Goal: Information Seeking & Learning: Learn about a topic

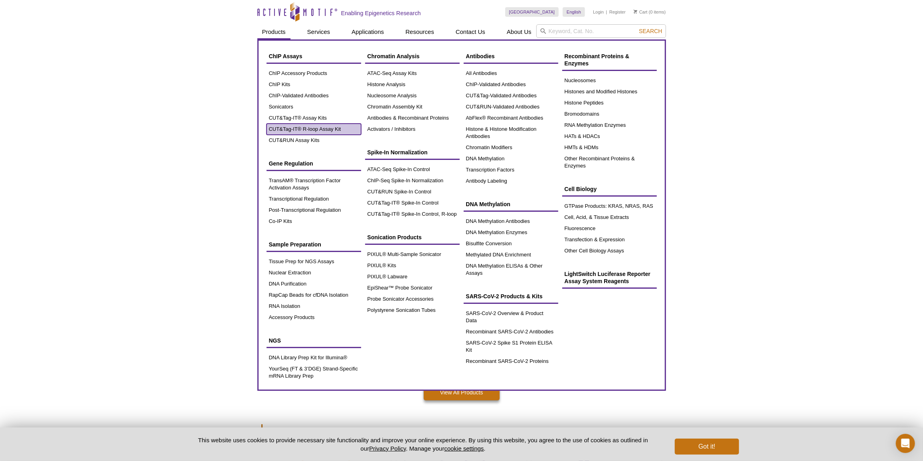
click at [299, 128] on link "CUT&Tag-IT® R-loop Assay Kit" at bounding box center [313, 129] width 95 height 11
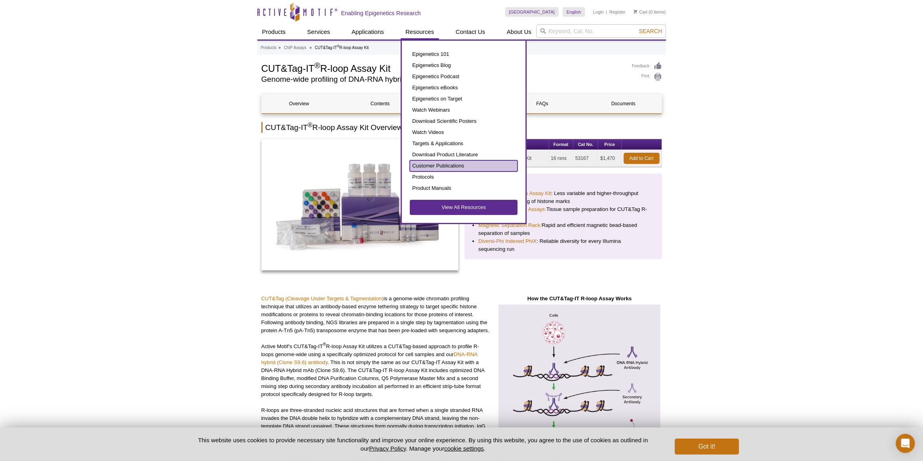
click at [434, 168] on link "Customer Publications" at bounding box center [464, 165] width 108 height 11
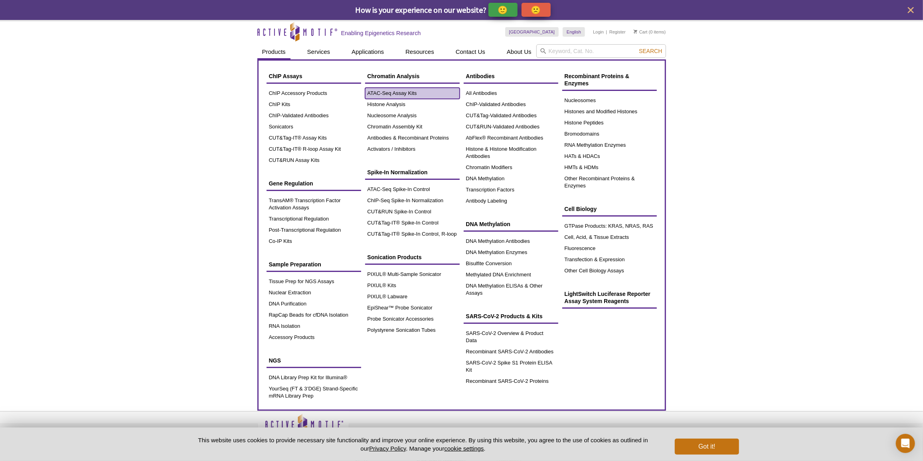
click at [371, 92] on link "ATAC-Seq Assay Kits" at bounding box center [412, 93] width 95 height 11
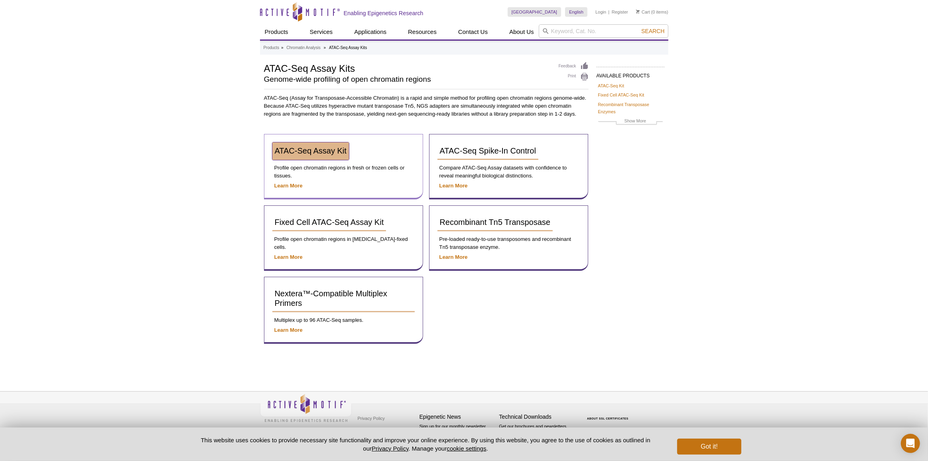
click at [339, 152] on span "ATAC-Seq Assay Kit" at bounding box center [311, 150] width 72 height 9
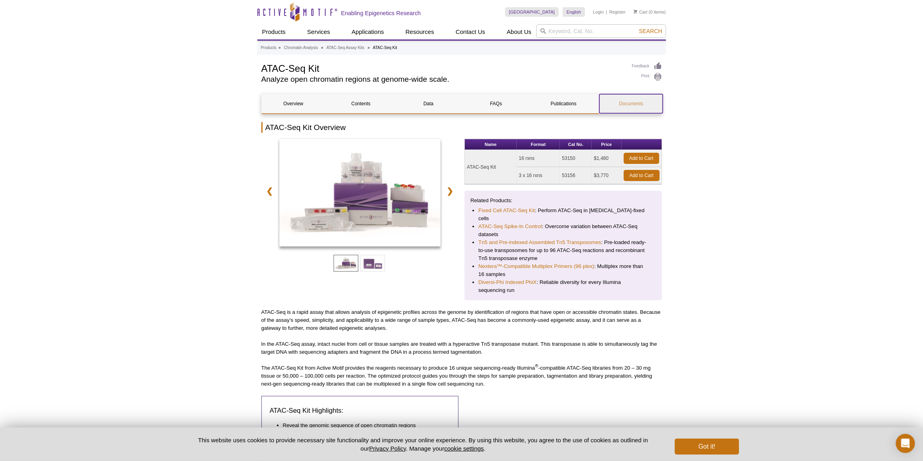
click at [630, 101] on link "Documents" at bounding box center [630, 103] width 63 height 19
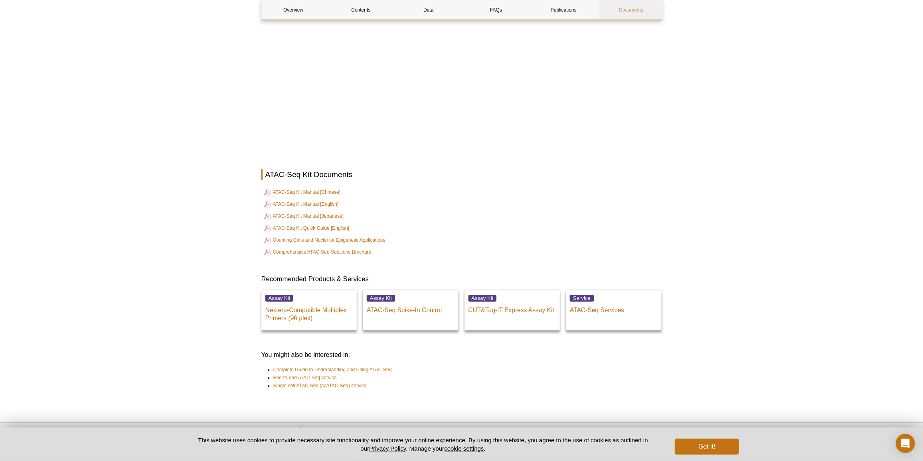
scroll to position [1726, 0]
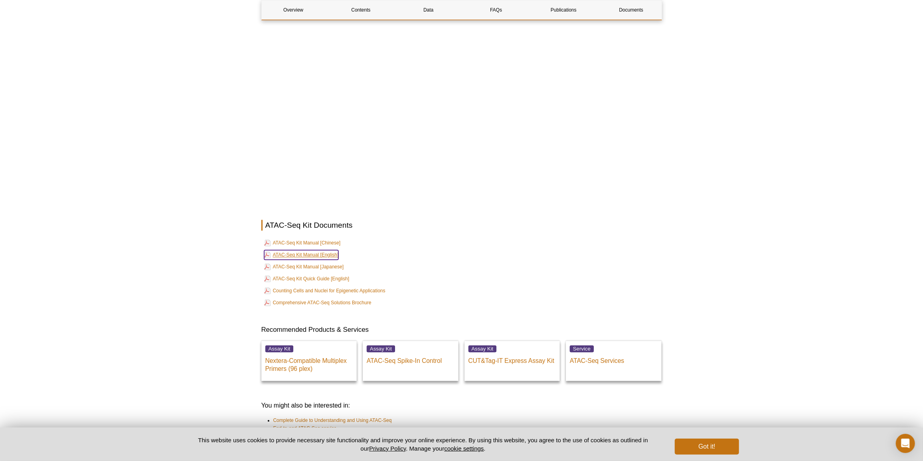
click at [302, 250] on link "ATAC-Seq Kit Manual [English]" at bounding box center [301, 255] width 75 height 10
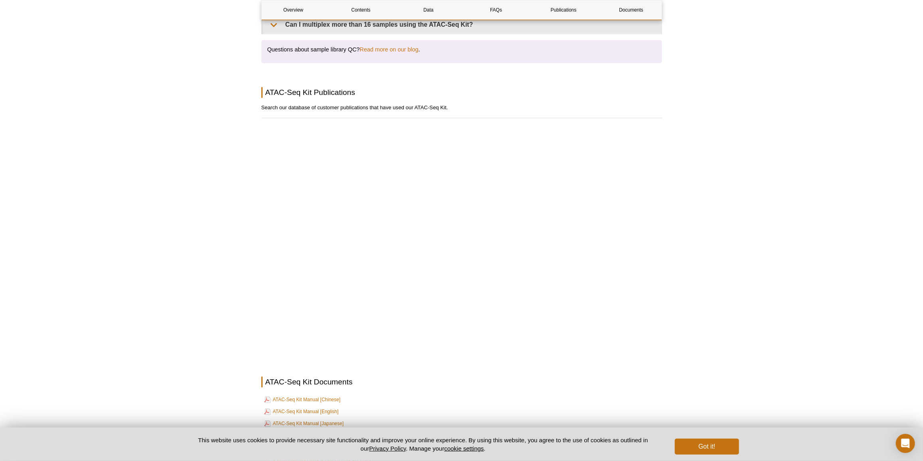
scroll to position [1434, 0]
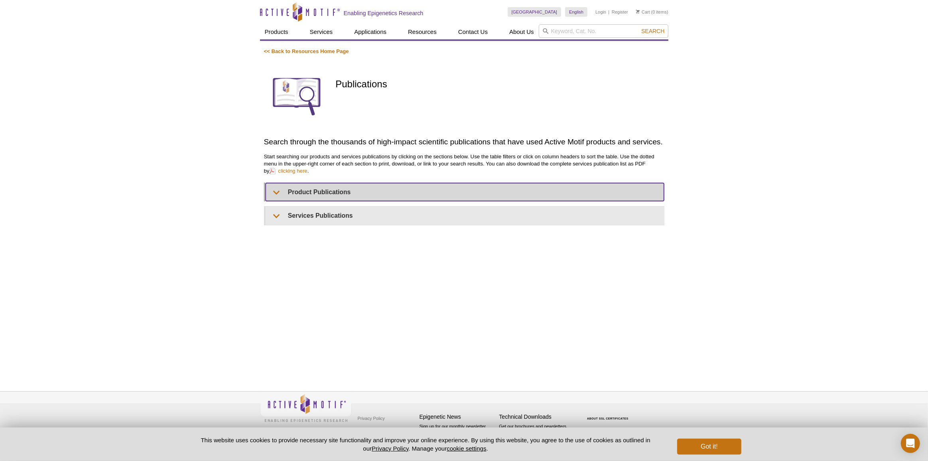
click at [339, 191] on summary "Product Publications" at bounding box center [465, 192] width 398 height 18
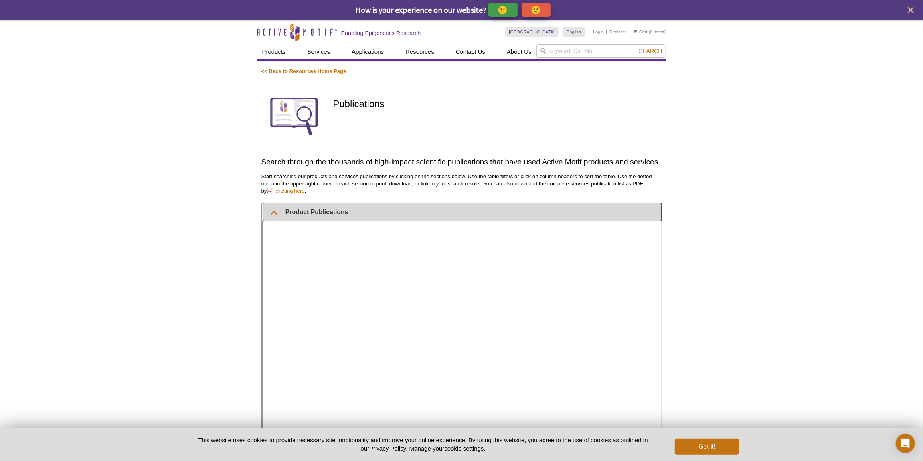
click at [319, 208] on summary "Product Publications" at bounding box center [462, 212] width 398 height 18
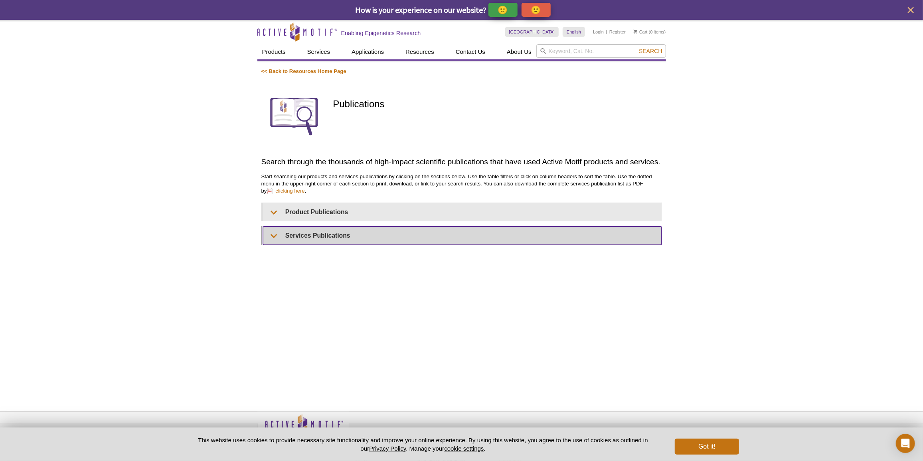
click at [311, 236] on summary "Services Publications" at bounding box center [462, 236] width 398 height 18
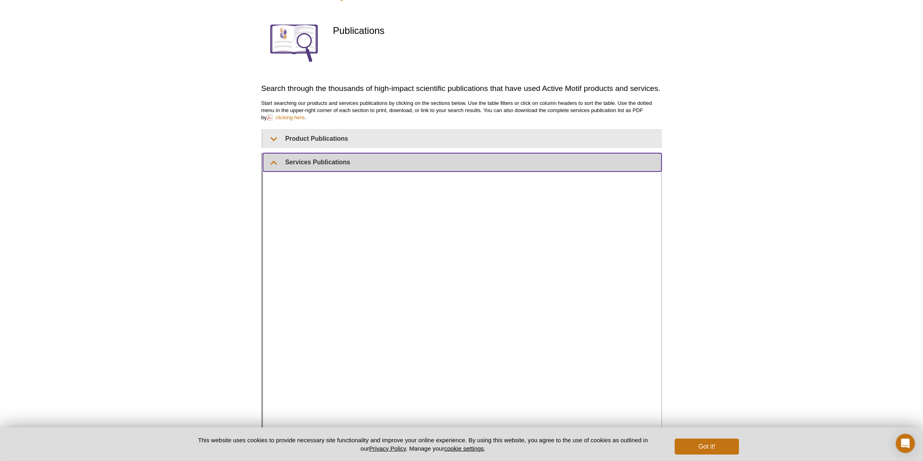
scroll to position [145, 0]
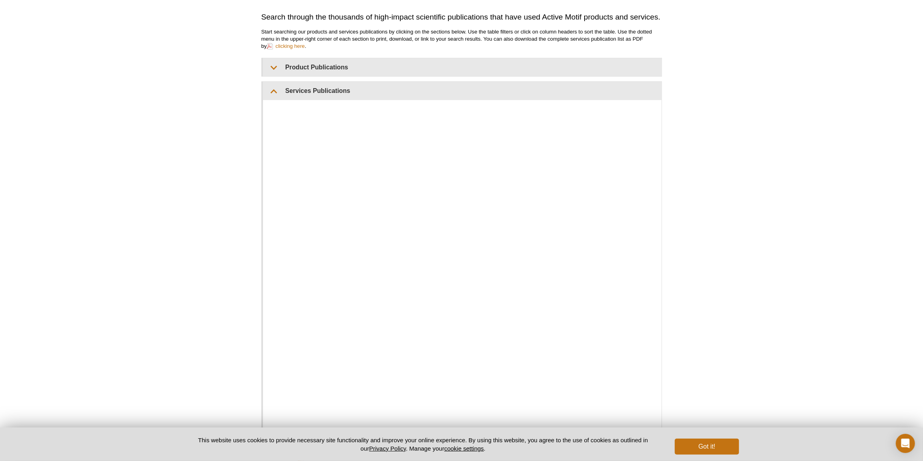
click at [166, 193] on div "Active Motif Logo Enabling Epigenetics Research 0 Search Skip to content Active…" at bounding box center [461, 199] width 923 height 649
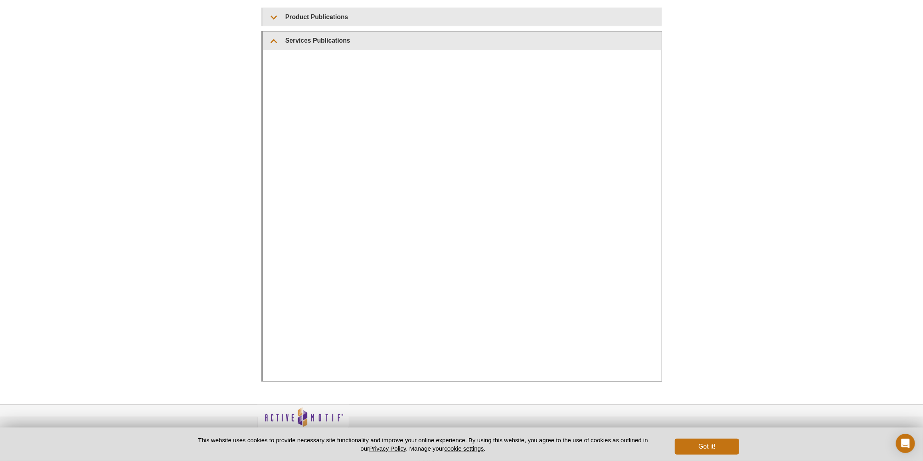
scroll to position [207, 0]
